Goal: Task Accomplishment & Management: Use online tool/utility

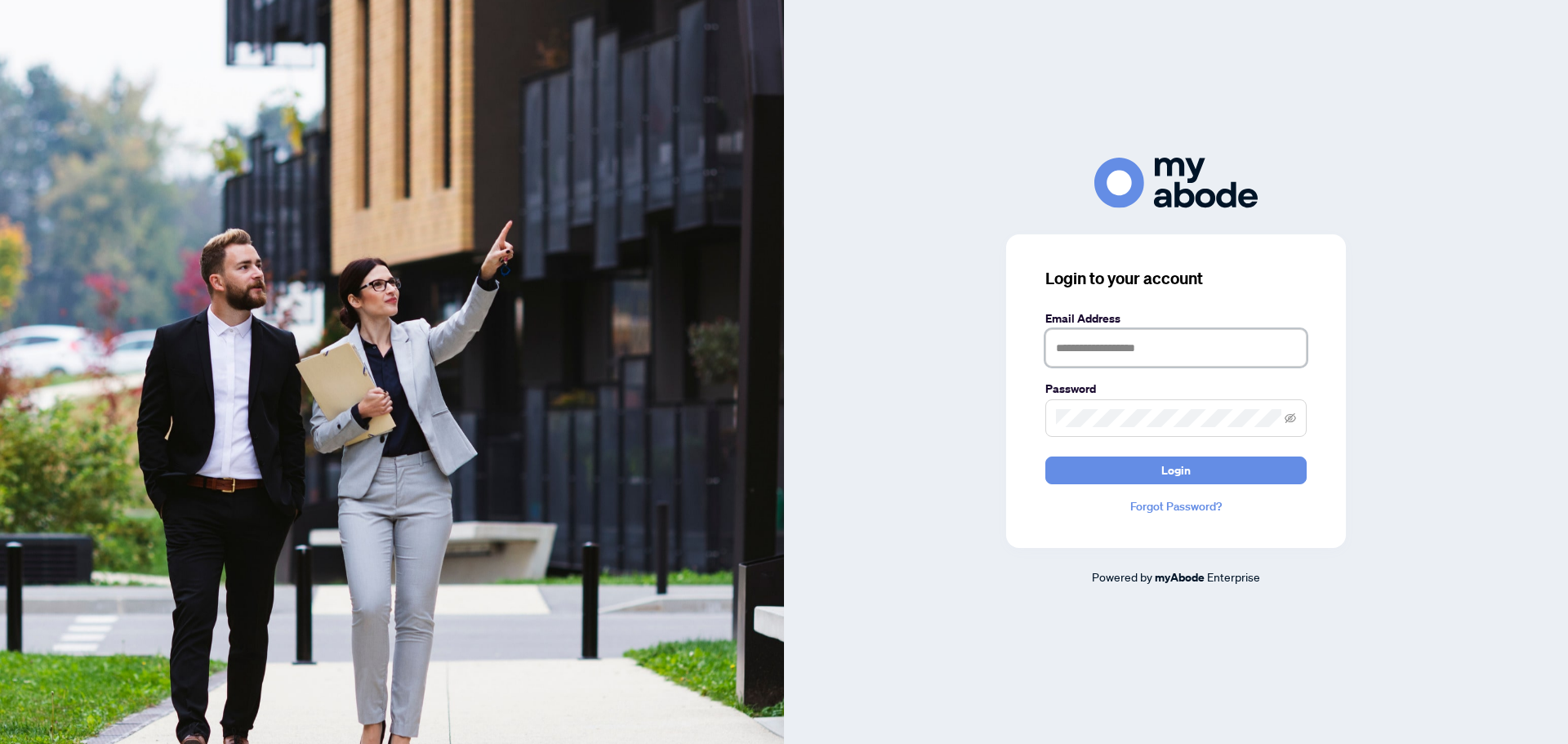
click at [1096, 354] on input "text" at bounding box center [1176, 347] width 261 height 37
type input "**********"
click at [1045, 456] on button "Login" at bounding box center [1176, 470] width 261 height 27
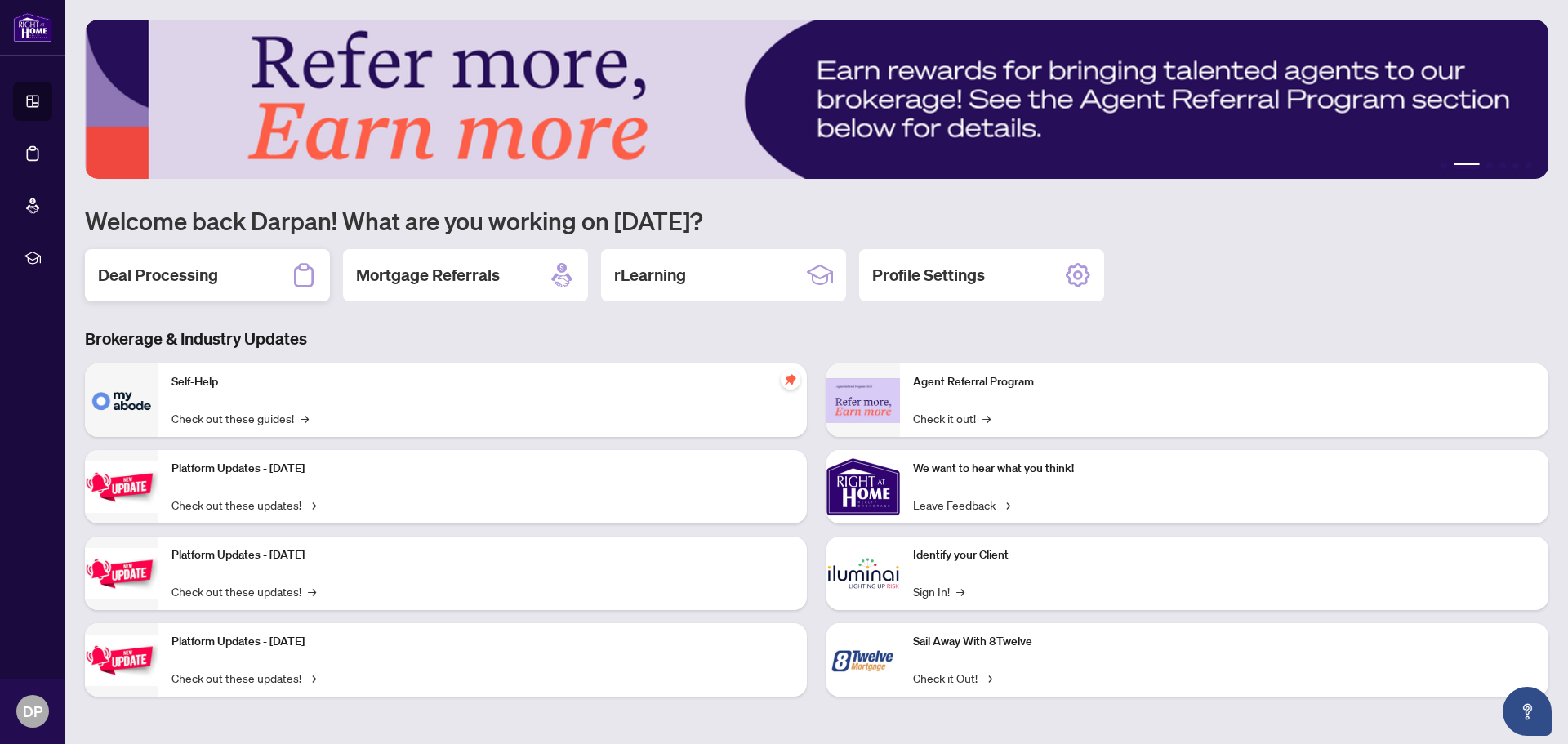
click at [186, 283] on h2 "Deal Processing" at bounding box center [157, 274] width 120 height 23
